Goal: Task Accomplishment & Management: Manage account settings

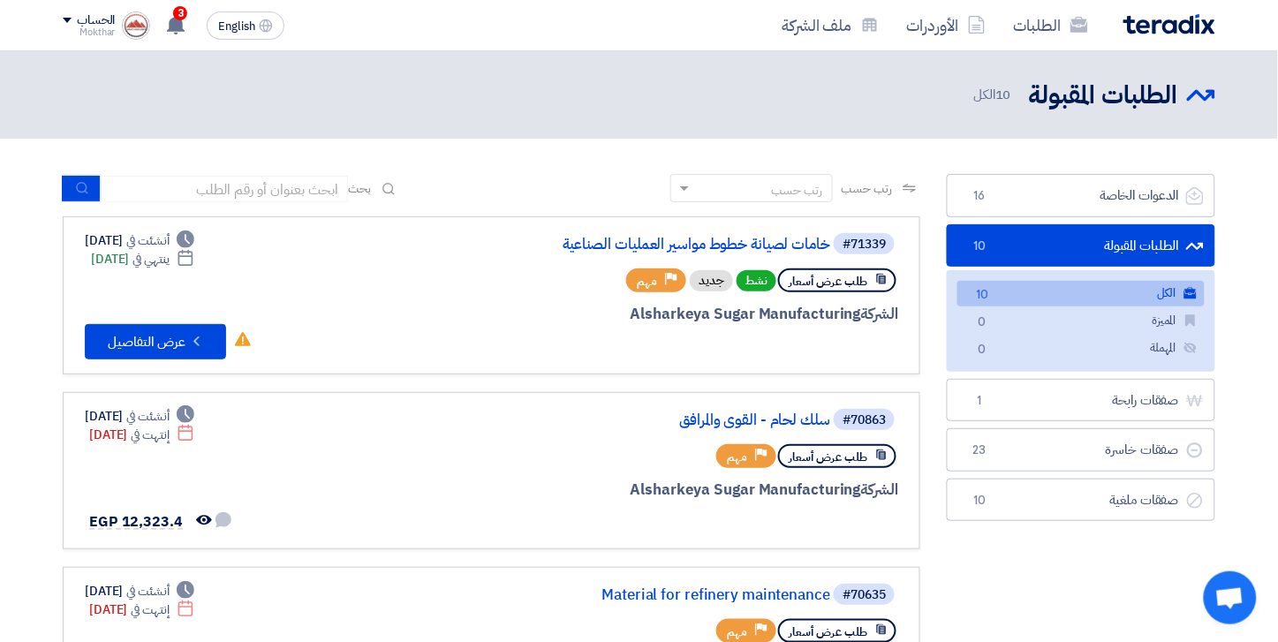
click at [1161, 22] on img at bounding box center [1169, 24] width 92 height 20
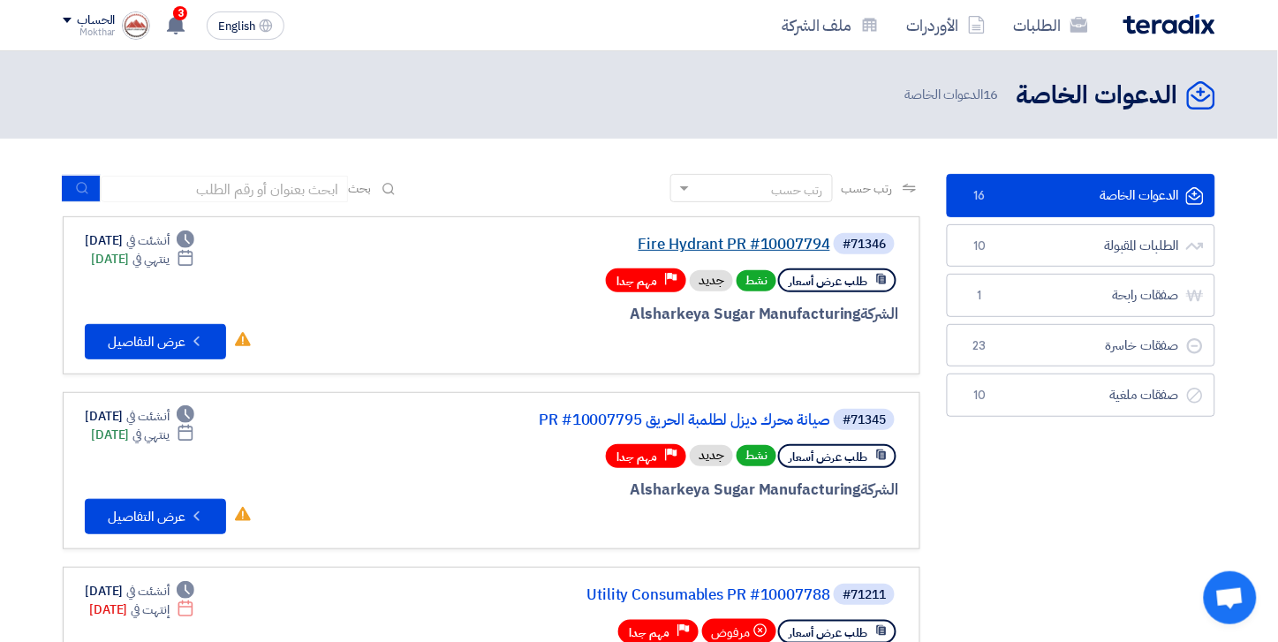
click at [742, 245] on link "Fire Hydrant PR #10007794" at bounding box center [653, 245] width 353 height 16
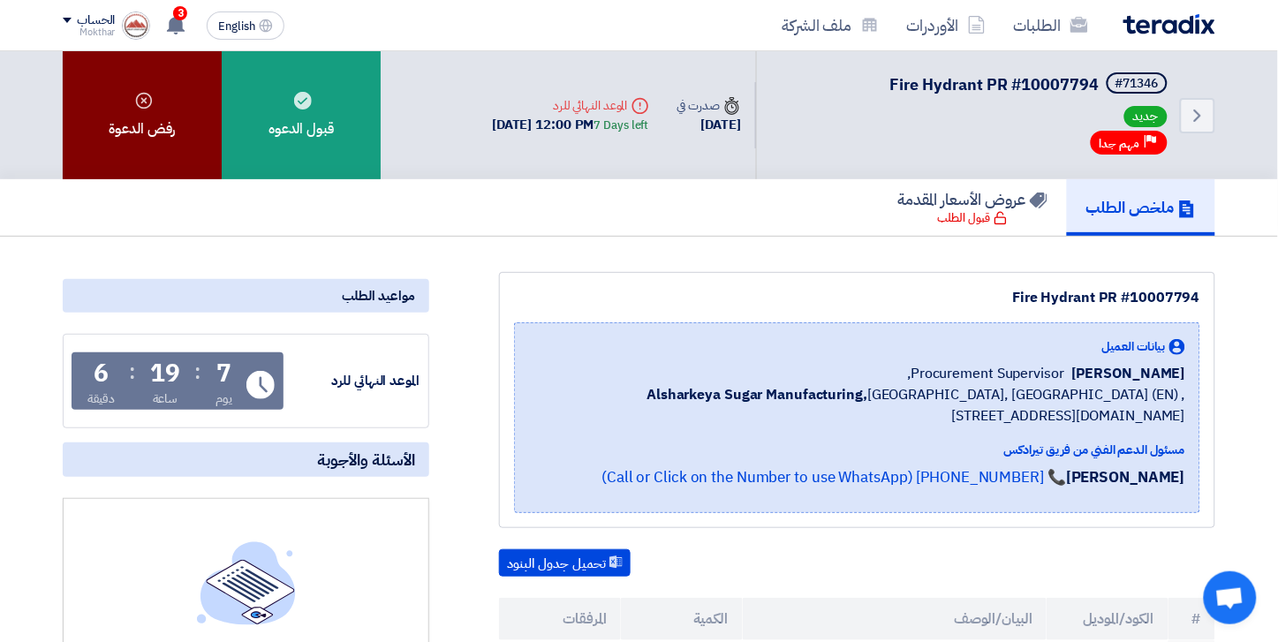
click at [112, 101] on div "رفض الدعوة" at bounding box center [142, 115] width 159 height 128
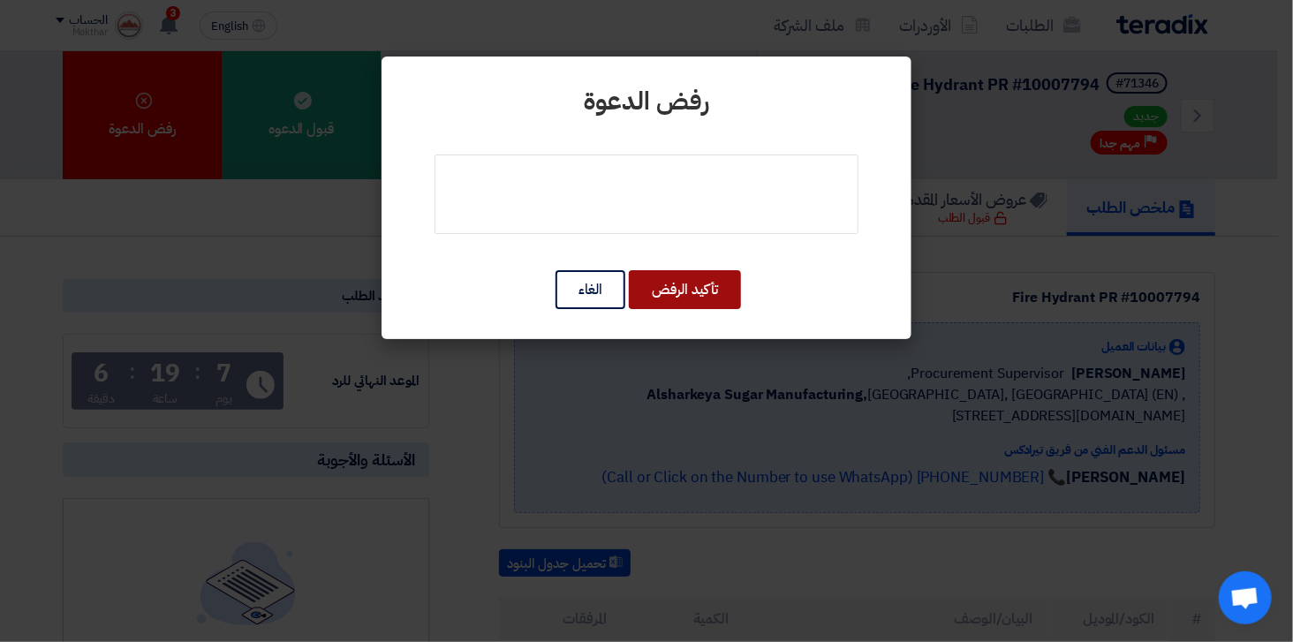
click at [667, 285] on button "تأكيد الرفض" at bounding box center [685, 289] width 112 height 39
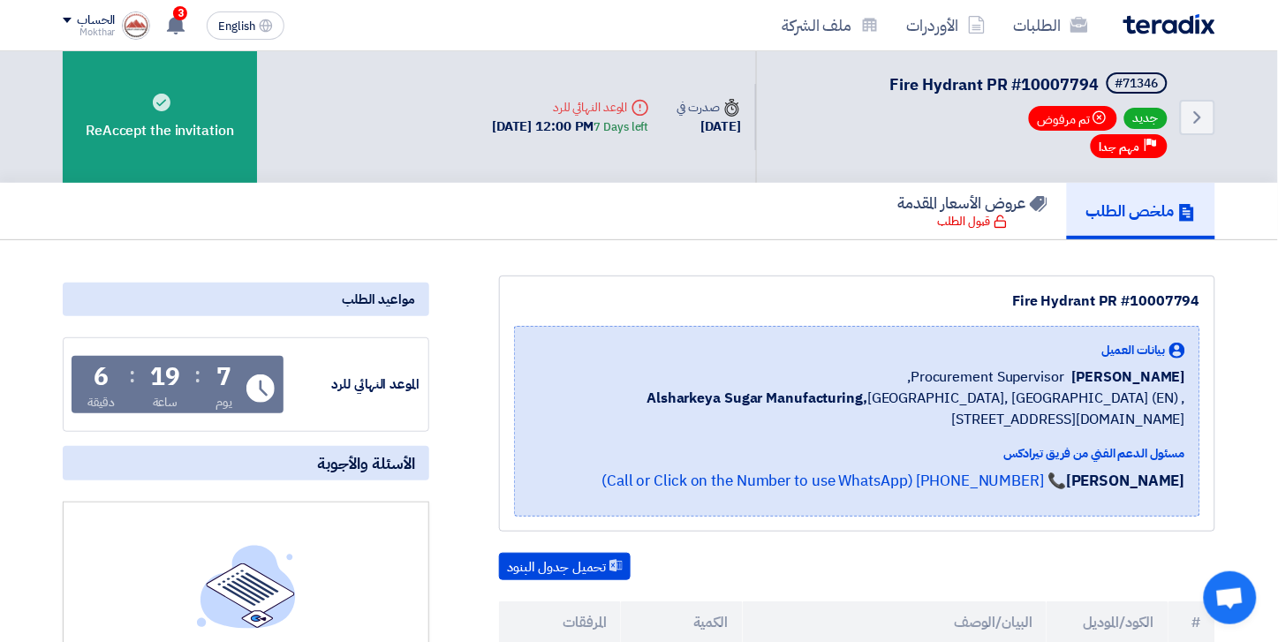
click at [1211, 28] on img at bounding box center [1169, 24] width 92 height 20
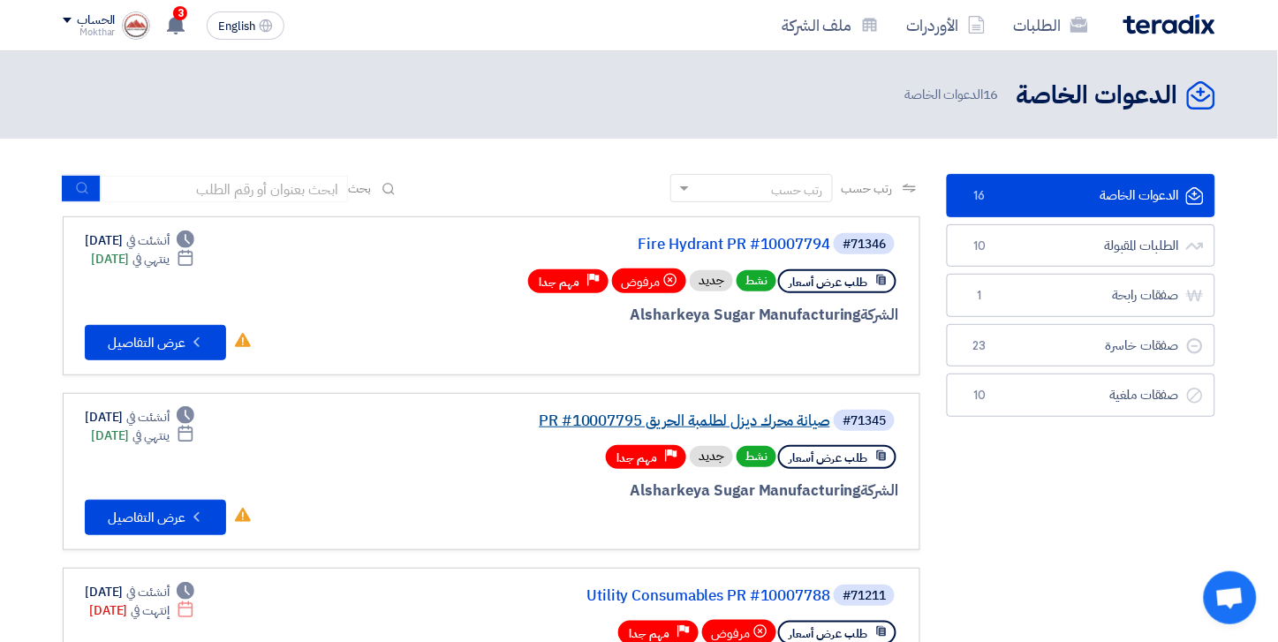
click at [742, 418] on link "صيانة محرك ديزل لطلمبة الحريق PR #10007795" at bounding box center [653, 421] width 353 height 16
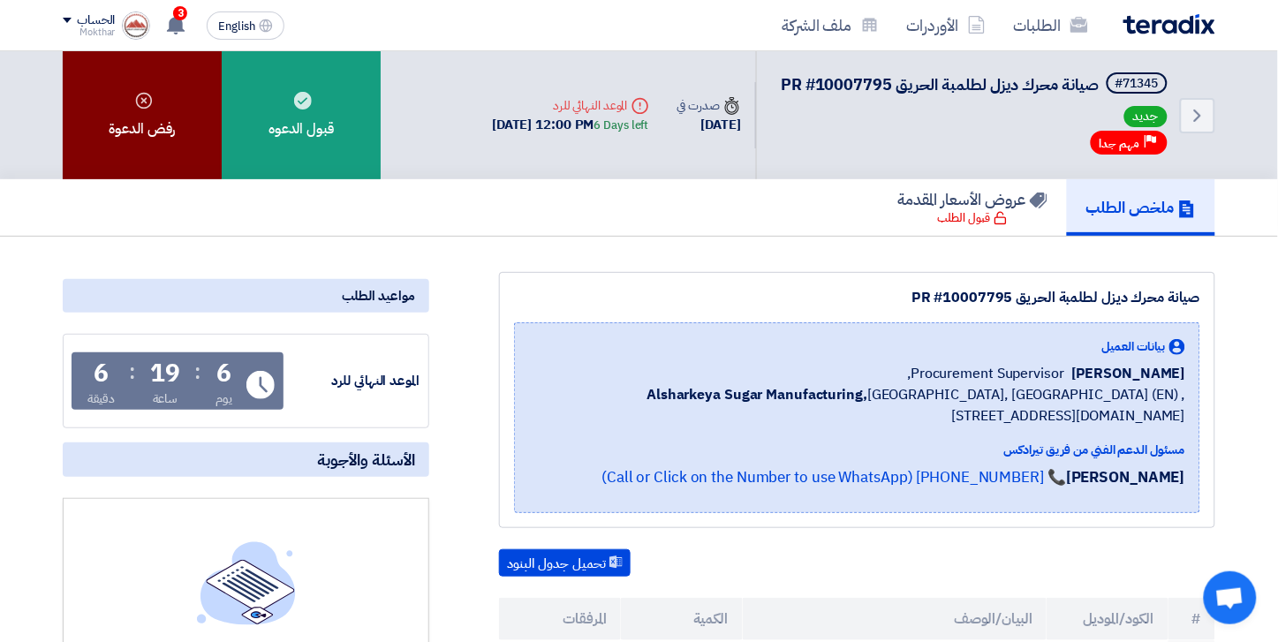
click at [109, 93] on div "رفض الدعوة" at bounding box center [142, 115] width 159 height 128
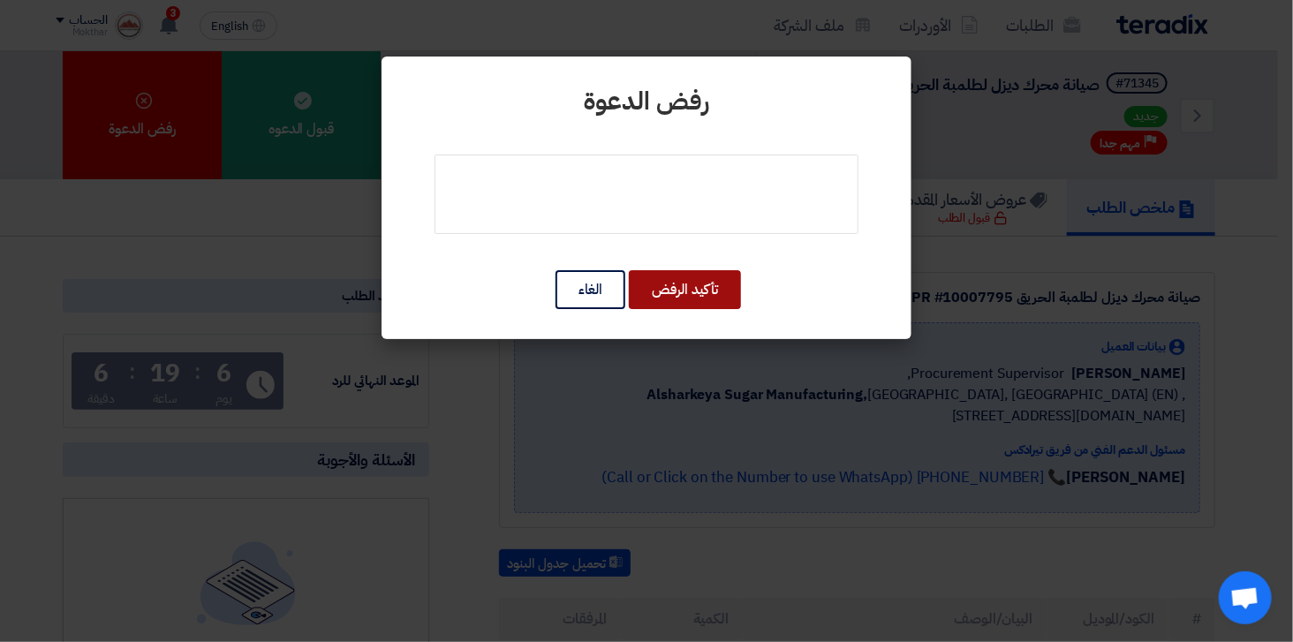
click at [665, 296] on button "تأكيد الرفض" at bounding box center [685, 289] width 112 height 39
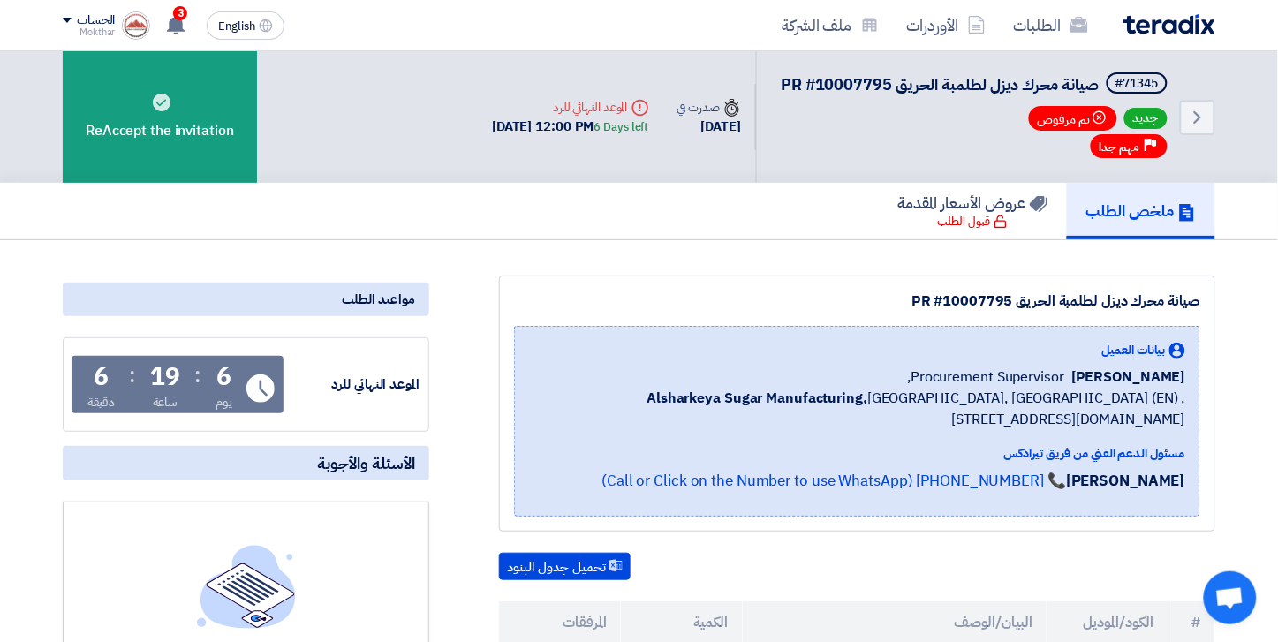
click at [1164, 14] on img at bounding box center [1169, 24] width 92 height 20
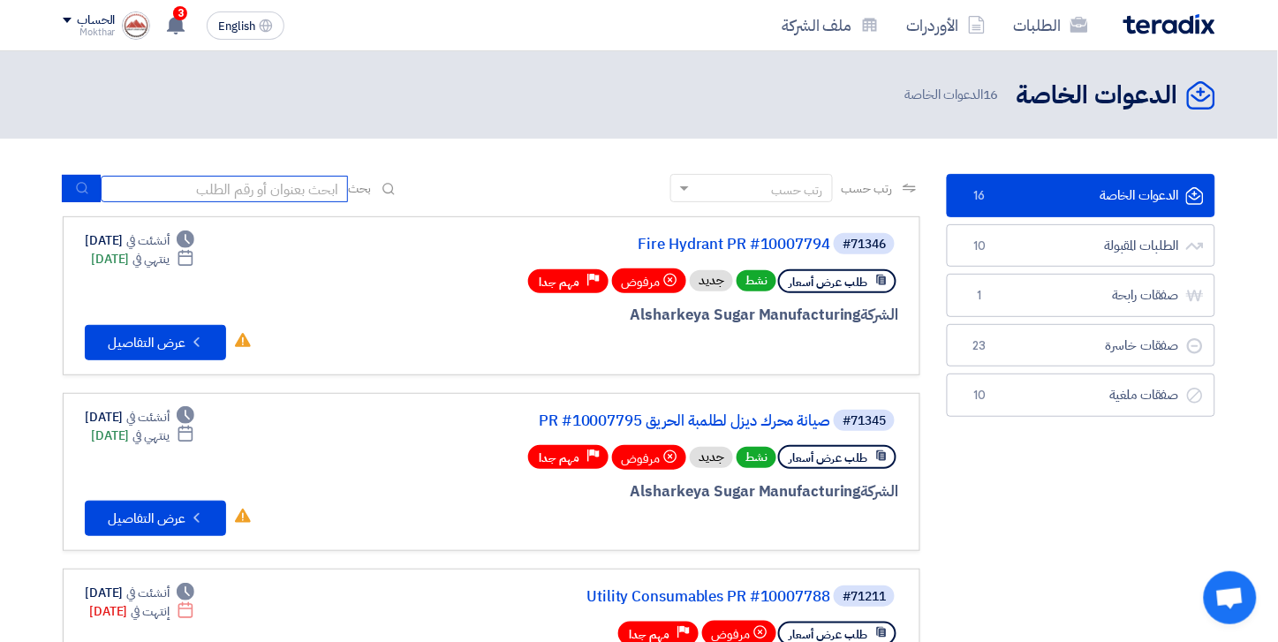
click at [256, 184] on input at bounding box center [224, 189] width 247 height 26
paste input "71345"
type input "71345"
click at [75, 185] on icon "submit" at bounding box center [82, 188] width 14 height 14
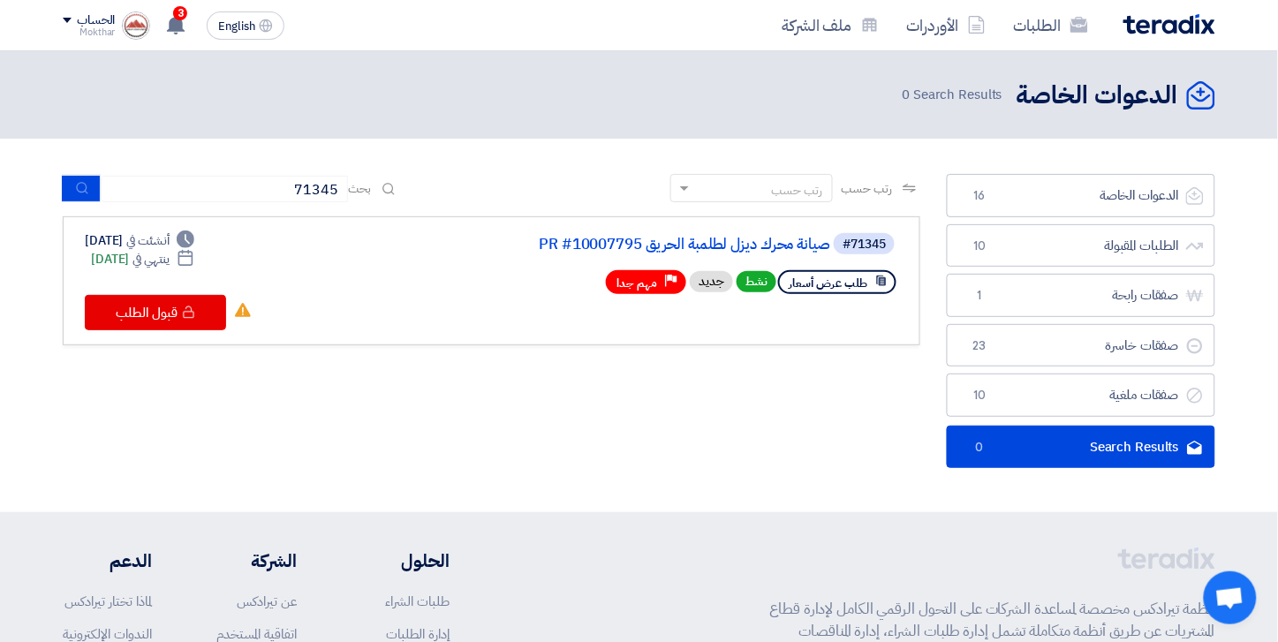
click at [1187, 22] on img at bounding box center [1169, 24] width 92 height 20
click at [1161, 18] on img at bounding box center [1169, 24] width 92 height 20
